Goal: Task Accomplishment & Management: Use online tool/utility

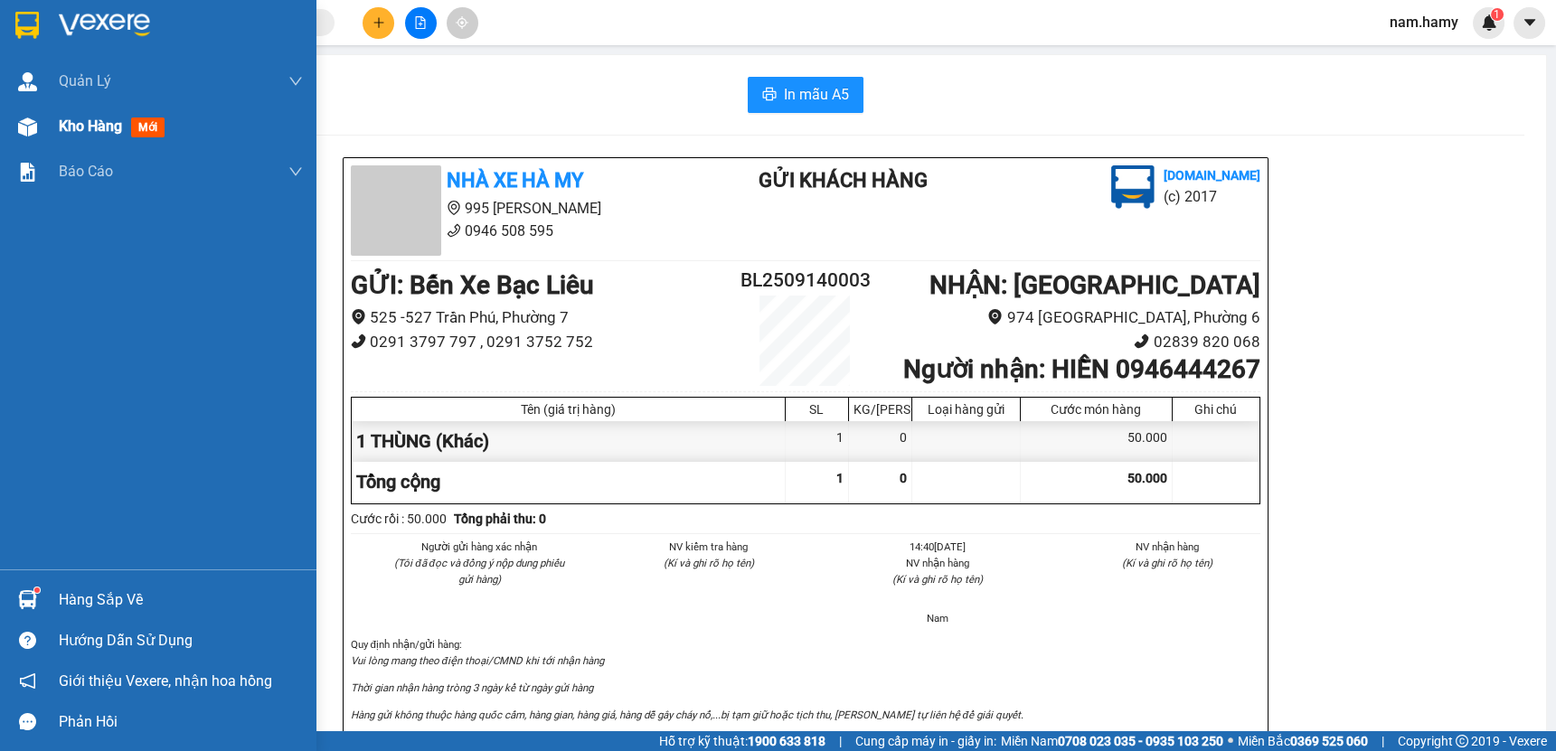
click at [74, 135] on span "Kho hàng" at bounding box center [90, 126] width 63 height 17
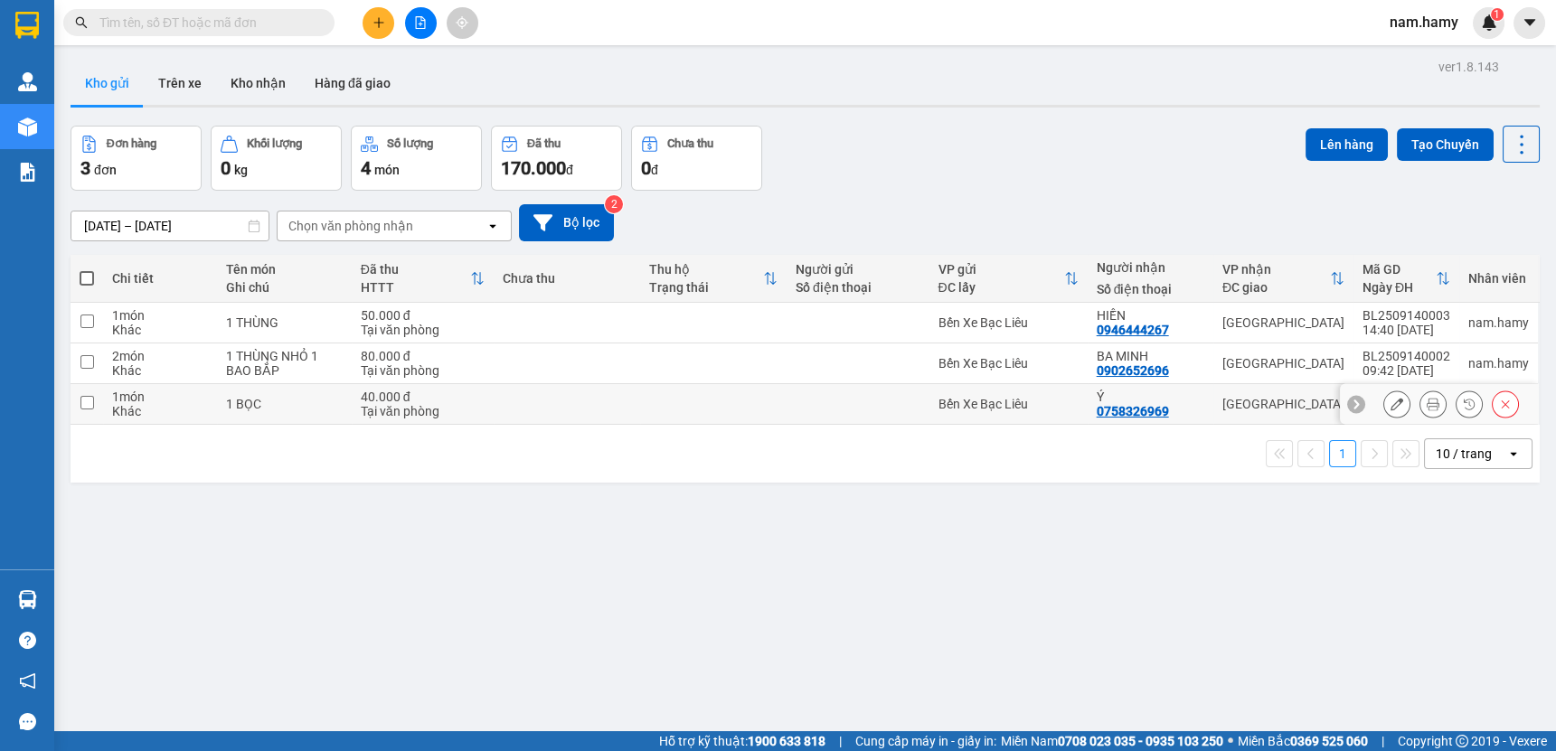
drag, startPoint x: 83, startPoint y: 400, endPoint x: 100, endPoint y: 409, distance: 19.8
click at [92, 406] on input "checkbox" at bounding box center [87, 403] width 14 height 14
checkbox input "true"
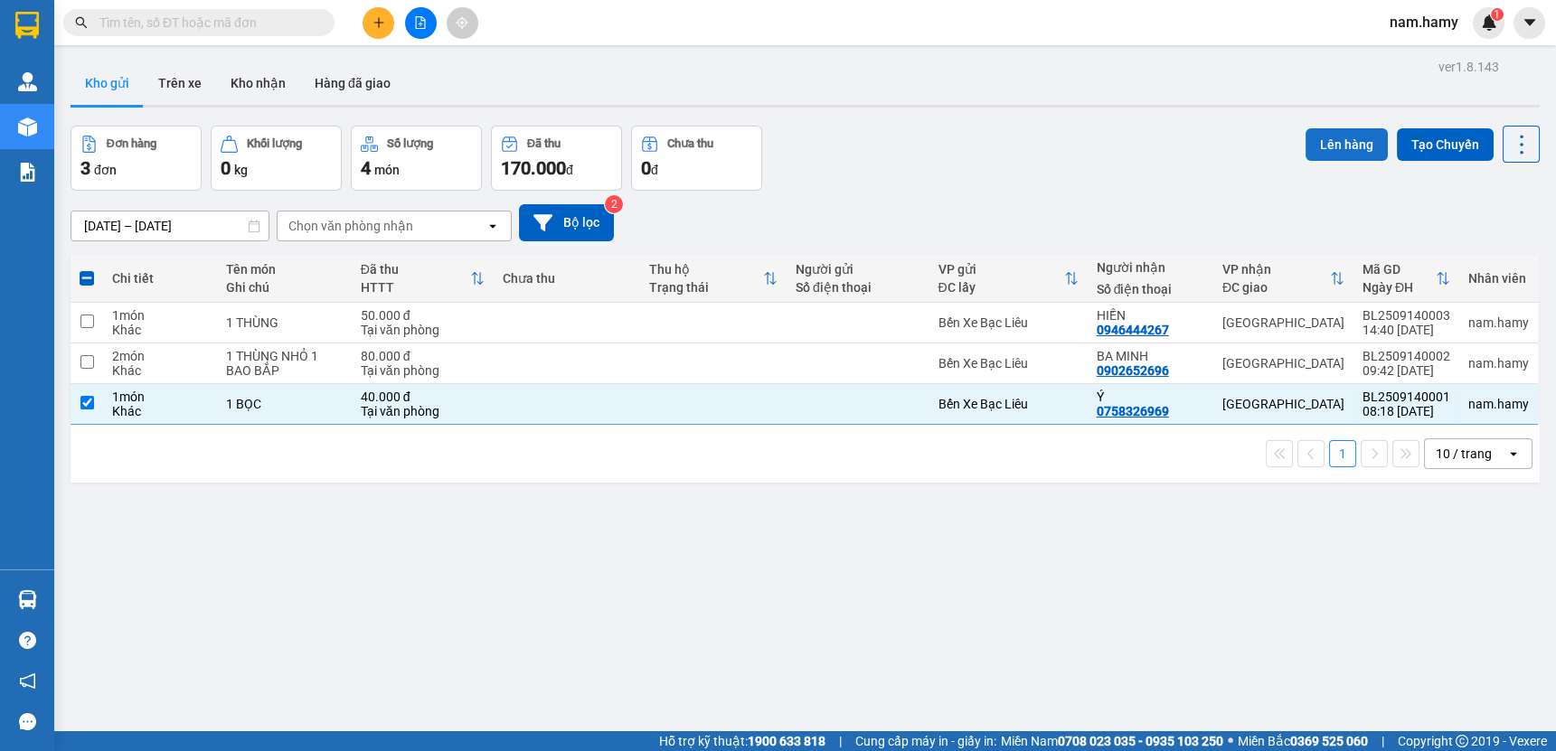
click at [1337, 131] on button "Lên hàng" at bounding box center [1346, 144] width 82 height 33
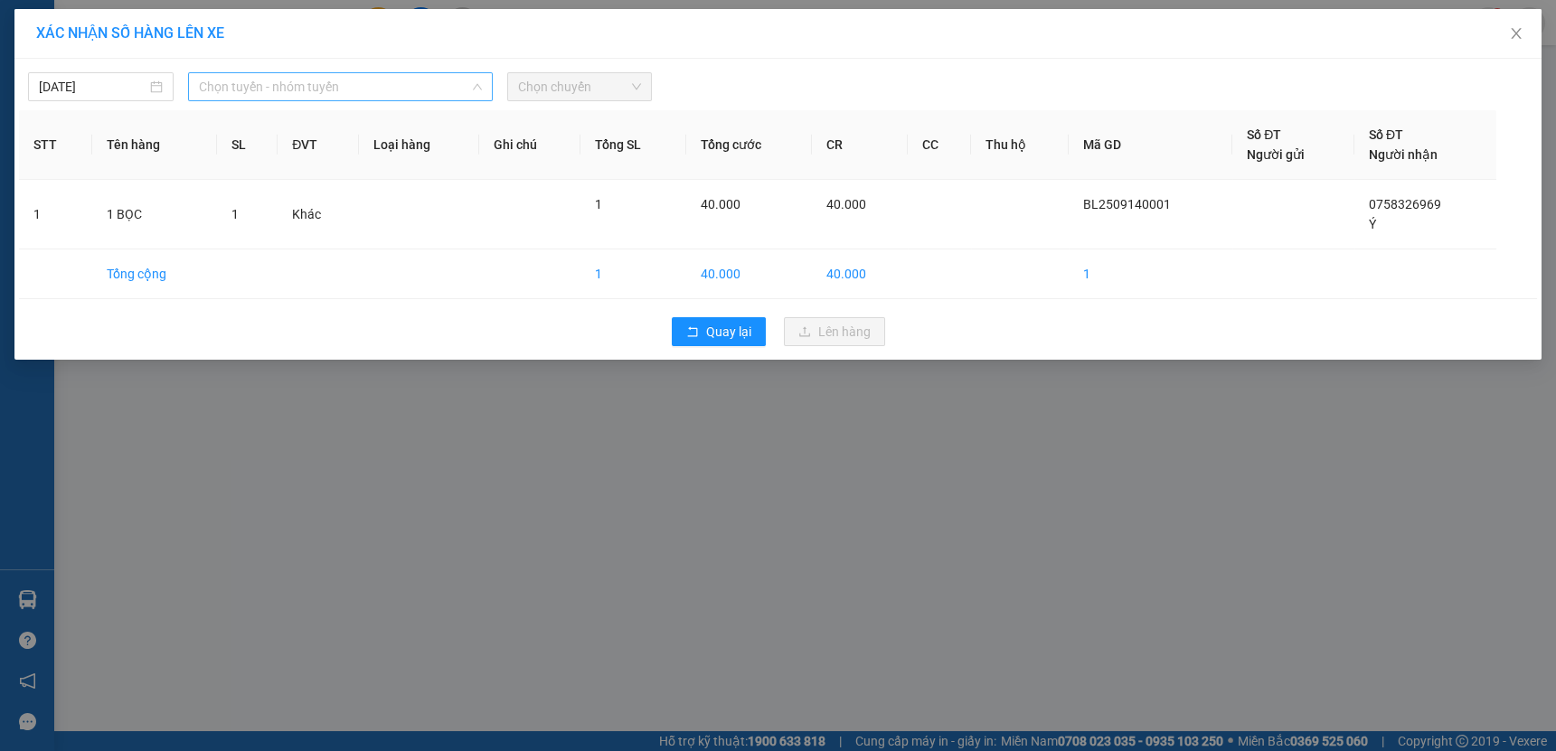
click at [394, 92] on span "Chọn tuyến - nhóm tuyến" at bounding box center [340, 86] width 283 height 27
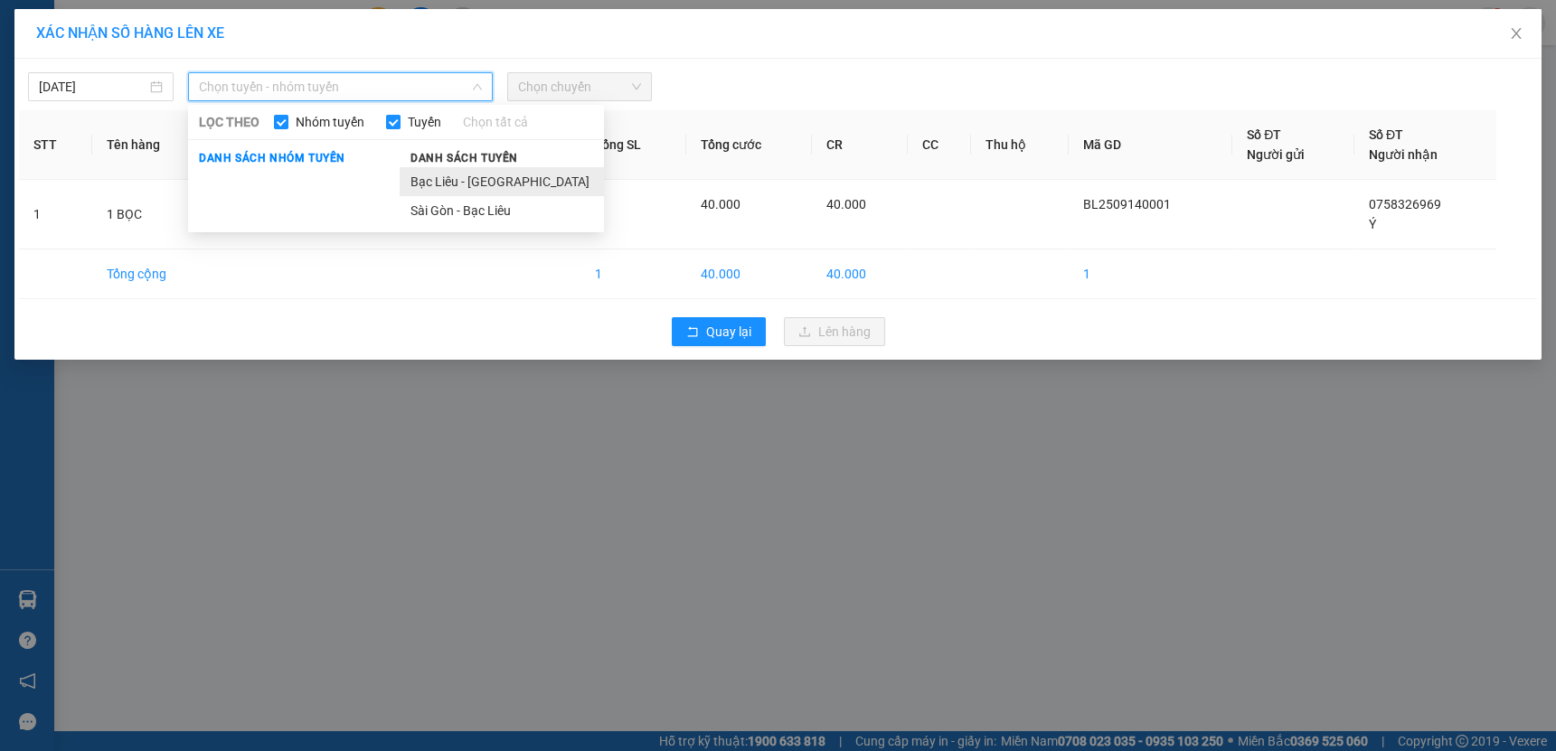
click at [486, 191] on li "Bạc Liêu - Sài Gòn" at bounding box center [502, 181] width 204 height 29
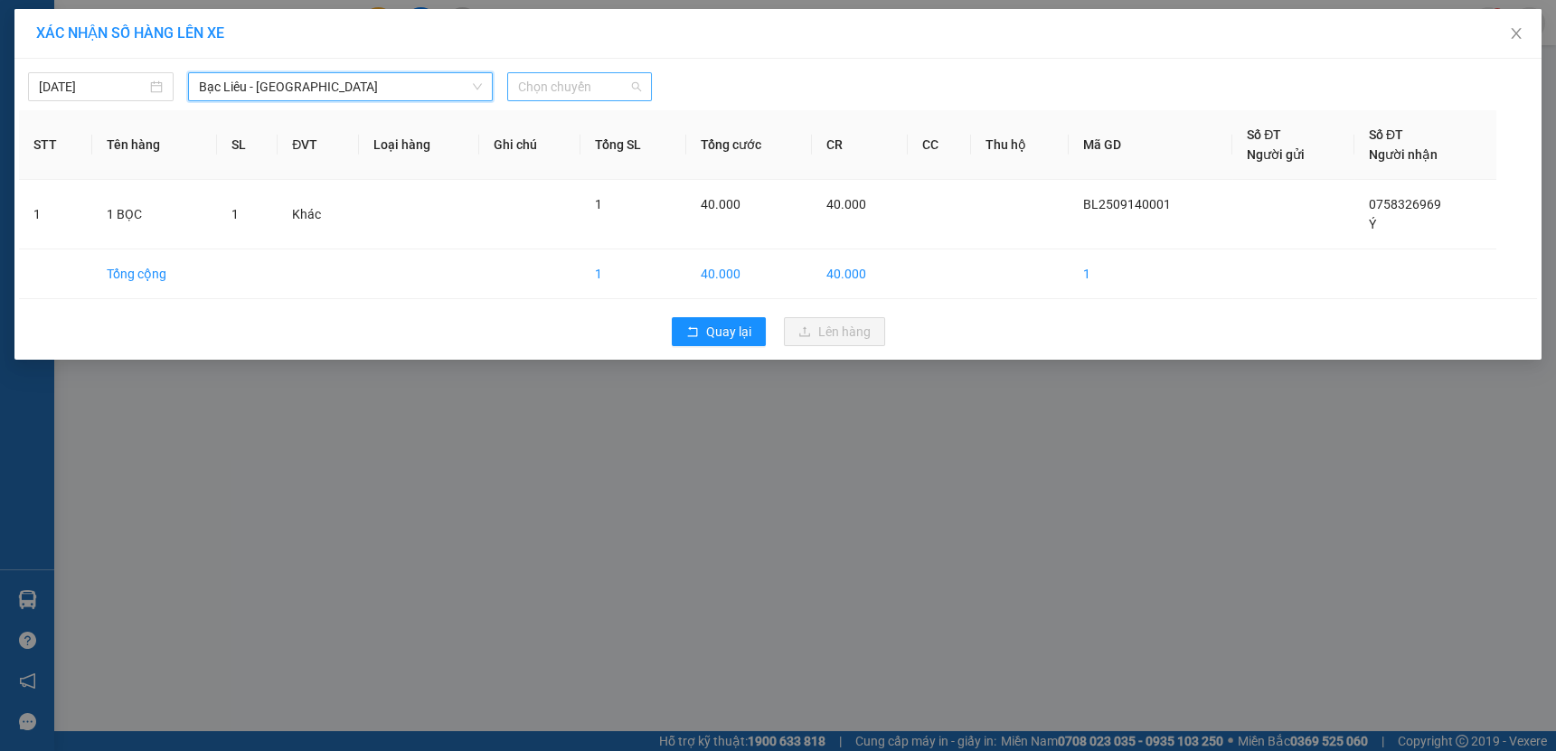
click at [551, 85] on span "Chọn chuyến" at bounding box center [580, 86] width 124 height 27
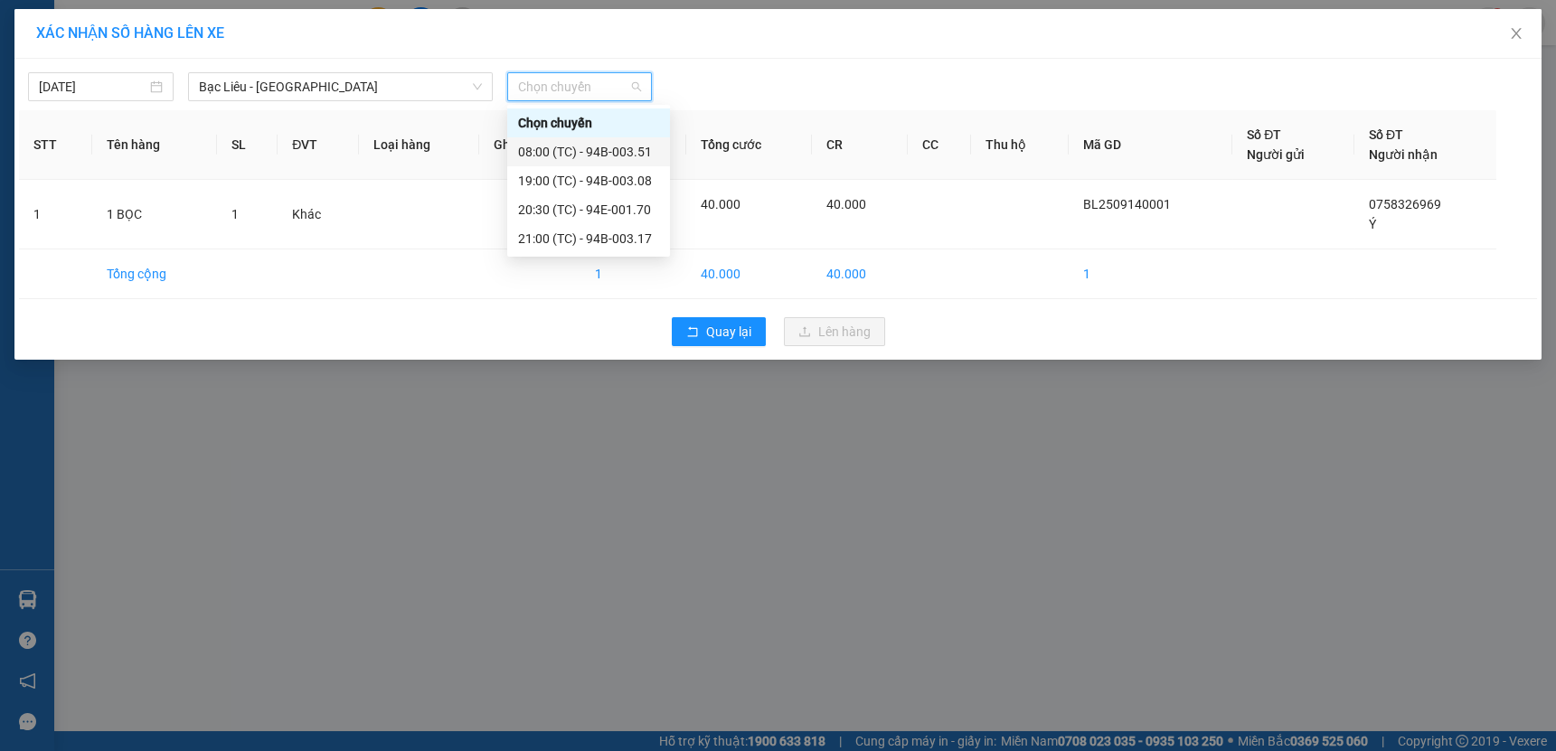
click at [609, 154] on div "08:00 (TC) - 94B-003.51" at bounding box center [588, 152] width 141 height 20
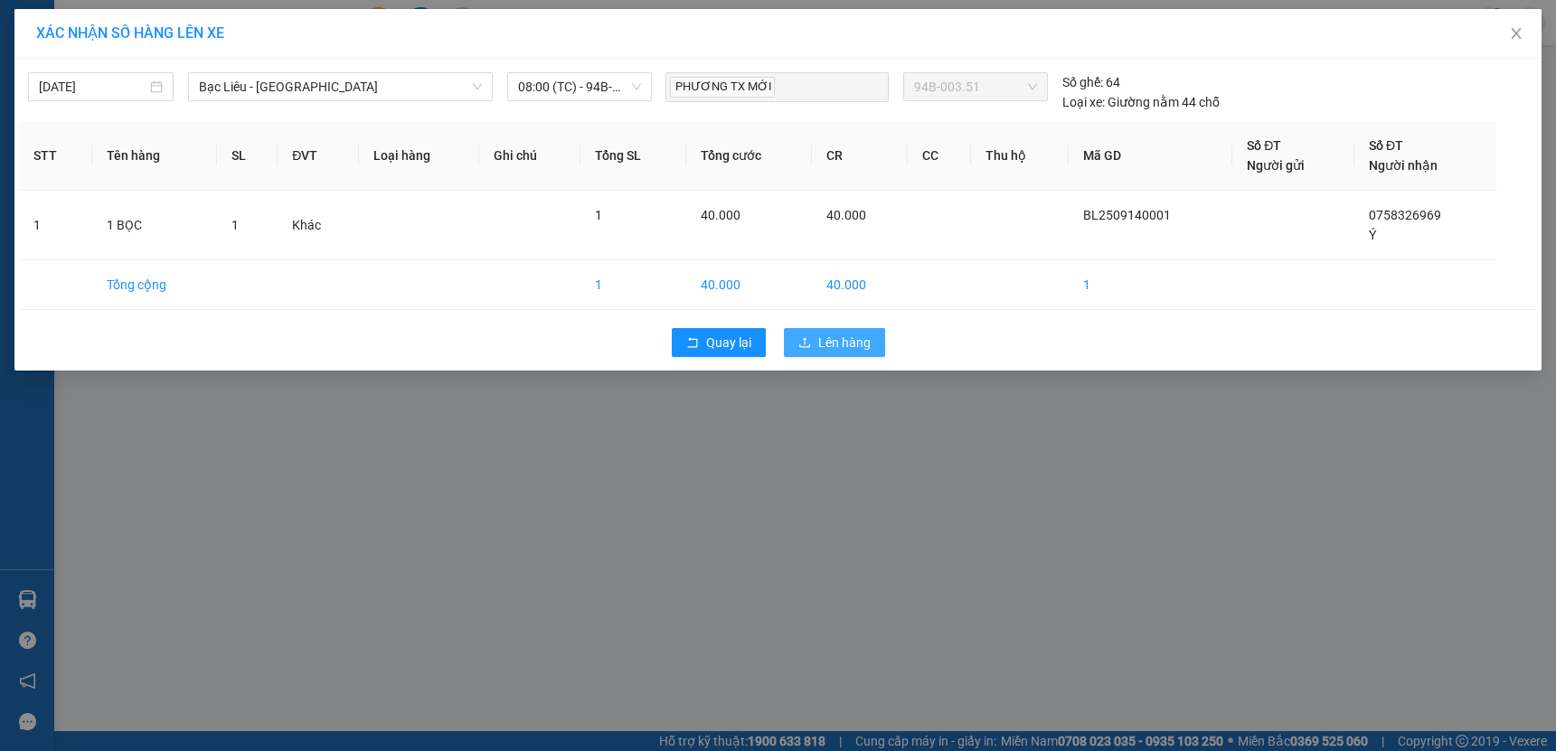
click at [830, 334] on span "Lên hàng" at bounding box center [844, 343] width 52 height 20
